Goal: Task Accomplishment & Management: Use online tool/utility

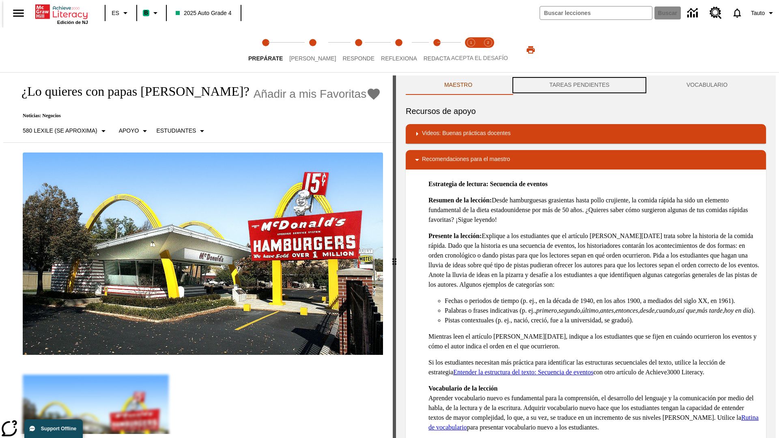
click at [579, 85] on button "TAREAS PENDIENTES" at bounding box center [578, 84] width 137 height 19
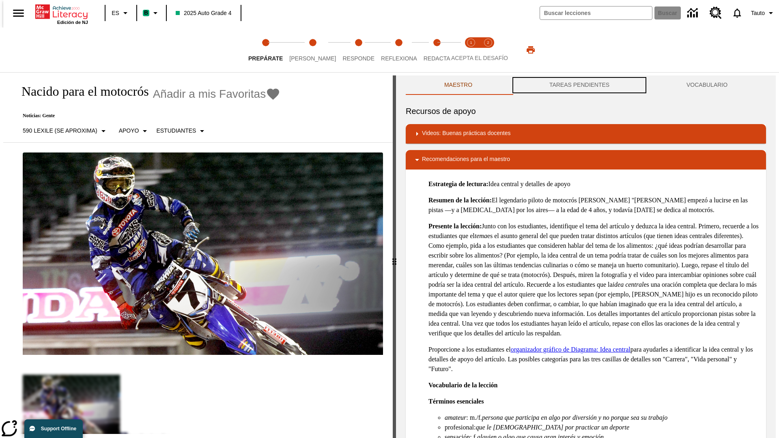
click at [579, 85] on button "TAREAS PENDIENTES" at bounding box center [578, 84] width 137 height 19
